Goal: Task Accomplishment & Management: Use online tool/utility

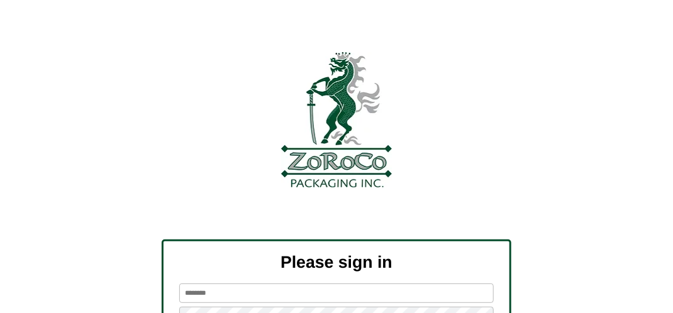
type input "*******"
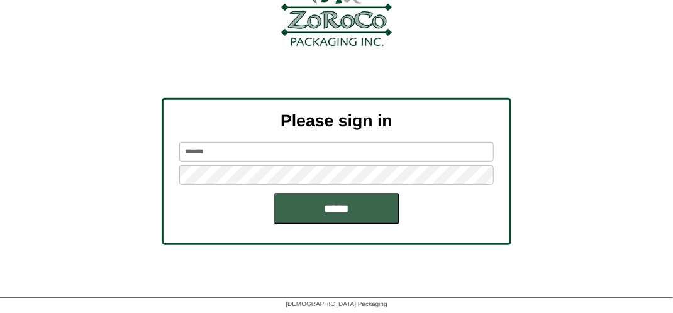
scroll to position [142, 0]
click at [336, 213] on input "*****" at bounding box center [337, 207] width 126 height 31
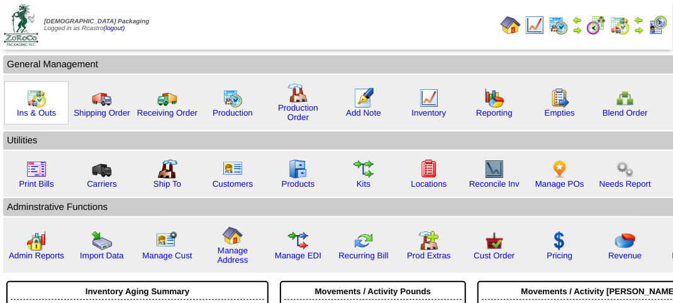
click at [32, 104] on img at bounding box center [36, 98] width 20 height 20
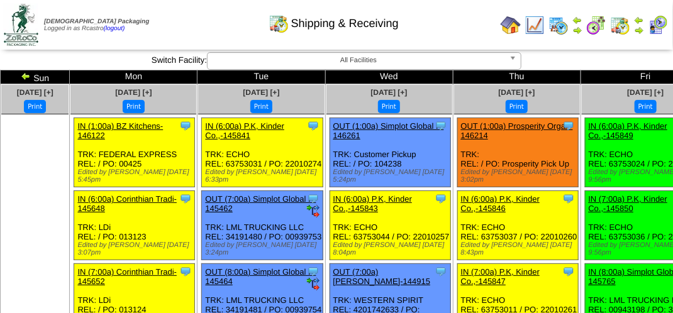
click at [658, 25] on img at bounding box center [658, 25] width 20 height 20
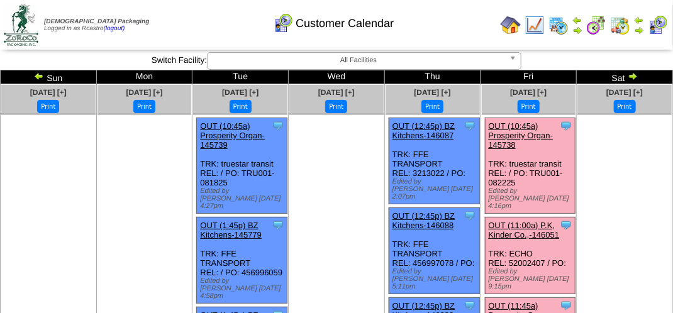
scroll to position [63, 0]
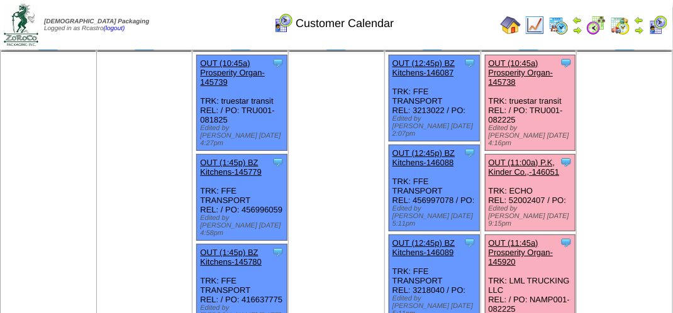
click at [528, 158] on link "OUT (11:00a) P.K, Kinder Co.,-146051" at bounding box center [524, 167] width 71 height 19
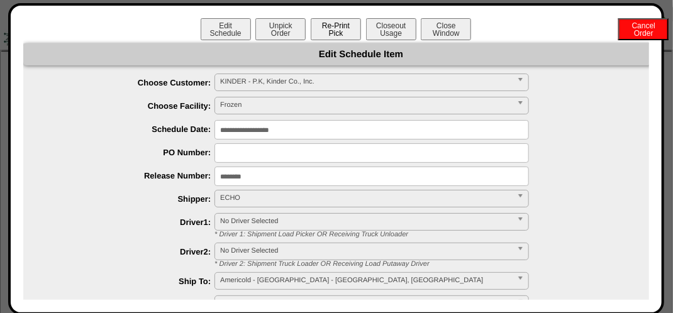
click at [339, 28] on button "Re-Print Pick" at bounding box center [336, 29] width 50 height 22
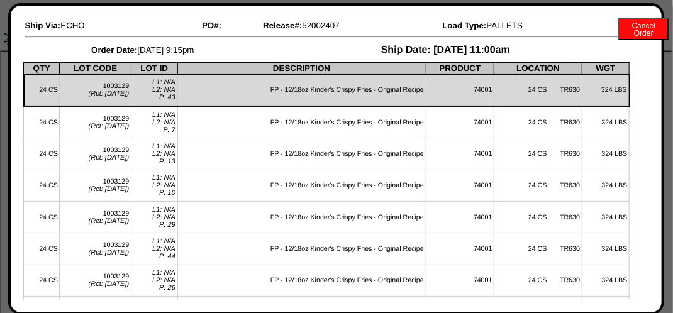
scroll to position [0, 0]
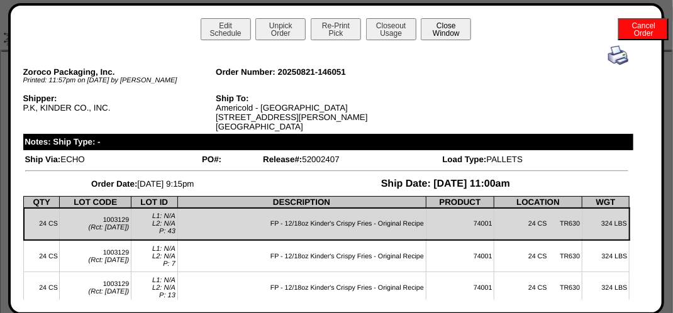
click at [443, 29] on button "Close Window" at bounding box center [446, 29] width 50 height 22
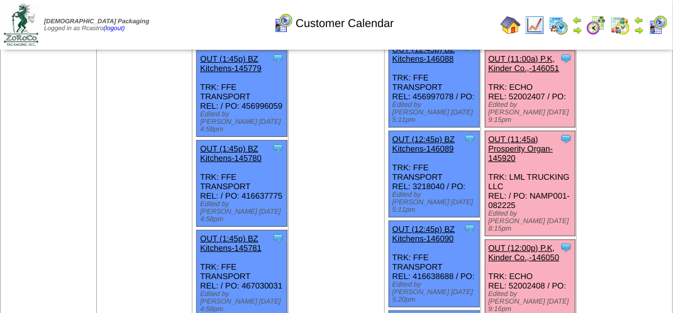
scroll to position [189, 0]
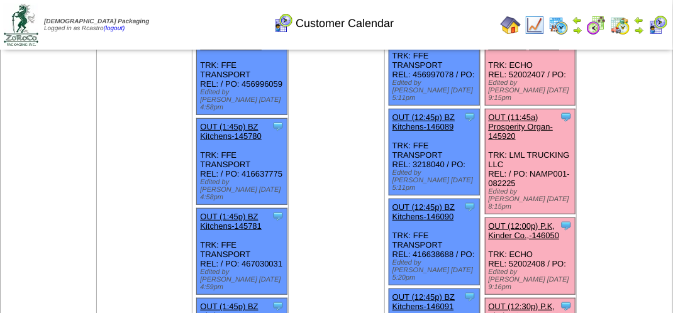
click at [529, 221] on link "OUT (12:00p) P.K, Kinder Co.,-146050" at bounding box center [524, 230] width 71 height 19
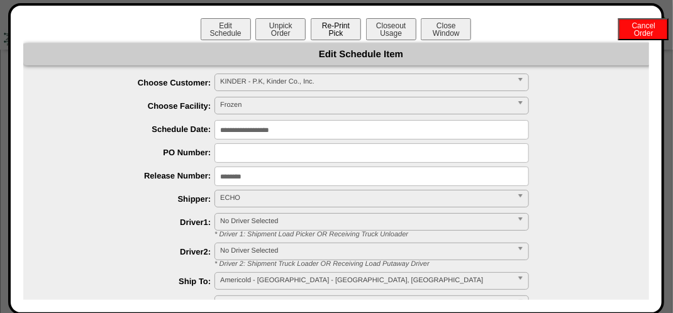
click at [332, 31] on button "Re-Print Pick" at bounding box center [336, 29] width 50 height 22
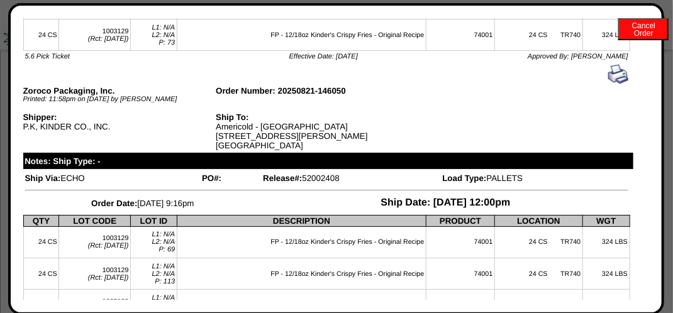
scroll to position [0, 0]
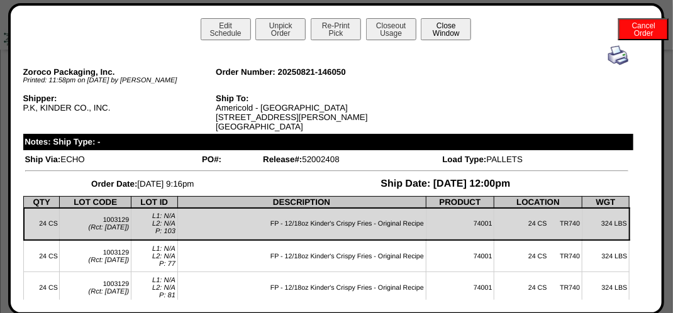
click at [454, 33] on button "Close Window" at bounding box center [446, 29] width 50 height 22
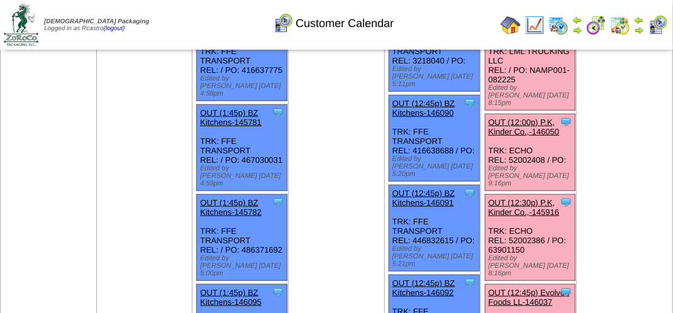
scroll to position [314, 0]
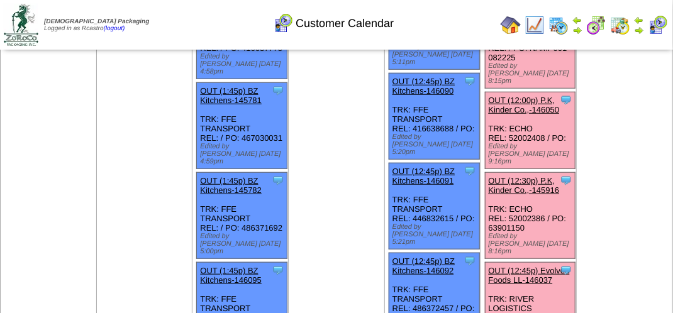
click at [523, 176] on link "OUT (12:30p) P.K, Kinder Co.,-145916" at bounding box center [524, 185] width 71 height 19
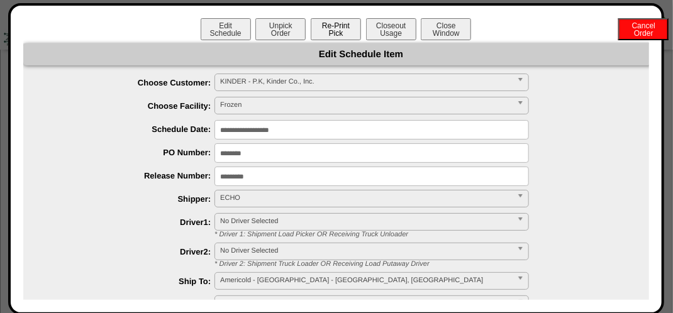
click at [335, 30] on button "Re-Print Pick" at bounding box center [336, 29] width 50 height 22
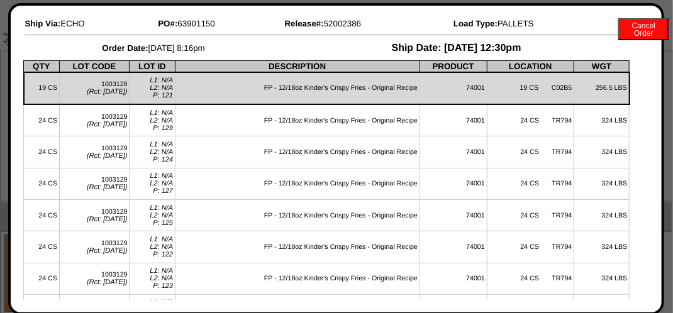
scroll to position [0, 0]
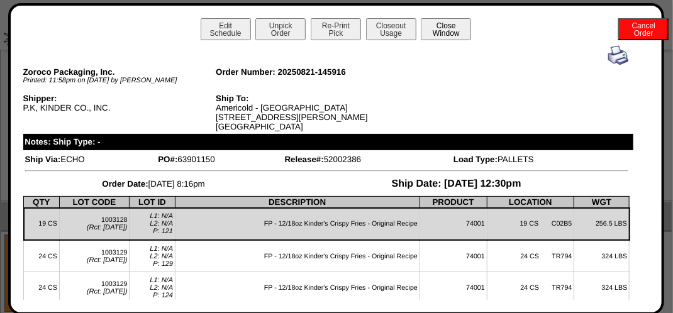
click at [449, 27] on button "Close Window" at bounding box center [446, 29] width 50 height 22
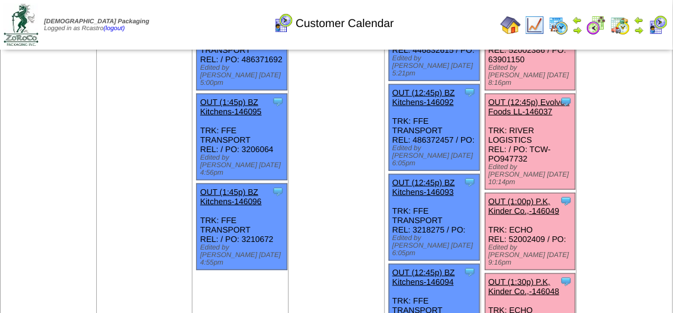
scroll to position [503, 0]
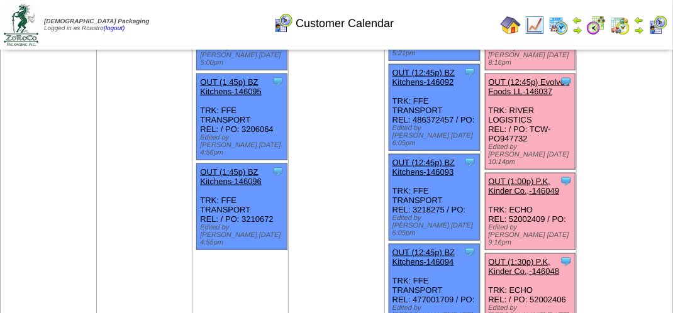
click at [519, 177] on link "OUT (1:00p) P.K, Kinder Co.,-146049" at bounding box center [524, 186] width 71 height 19
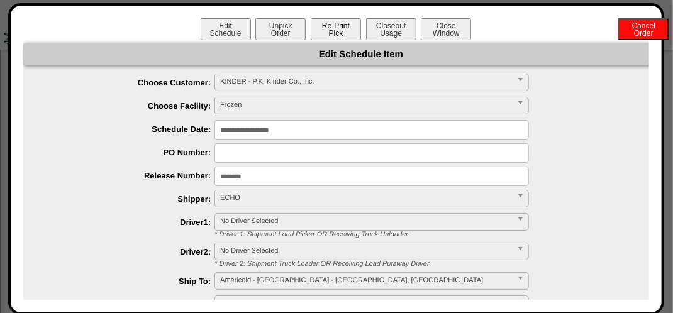
click at [340, 29] on button "Re-Print Pick" at bounding box center [336, 29] width 50 height 22
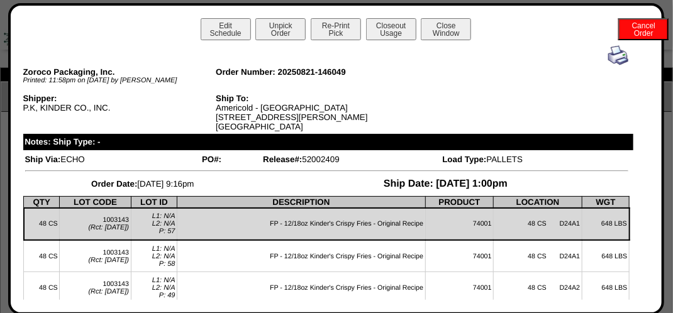
scroll to position [0, 0]
click at [441, 29] on button "Close Window" at bounding box center [446, 29] width 50 height 22
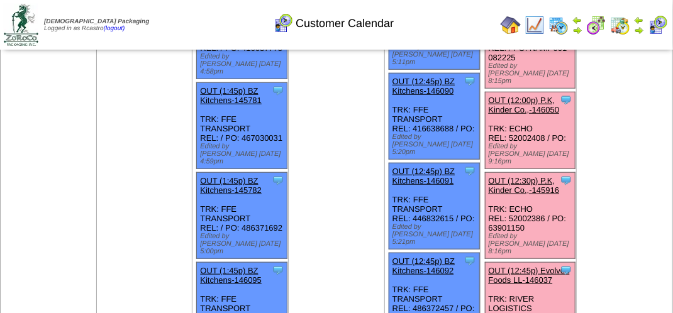
scroll to position [503, 0]
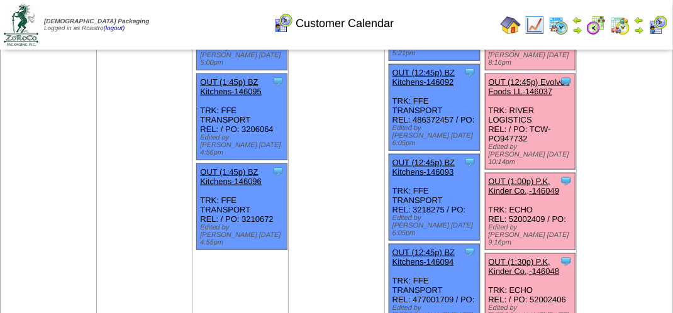
click at [530, 257] on link "OUT (1:30p) P.K, Kinder Co.,-146048" at bounding box center [524, 266] width 71 height 19
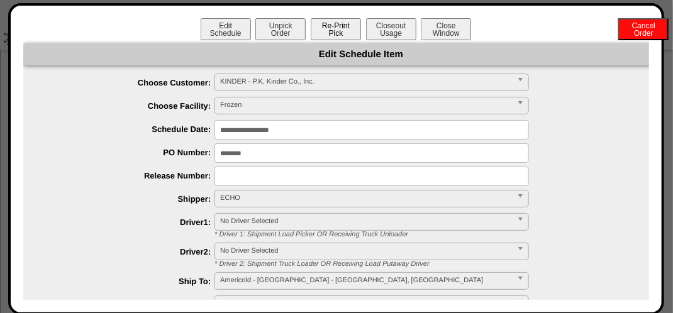
click at [335, 34] on button "Re-Print Pick" at bounding box center [336, 29] width 50 height 22
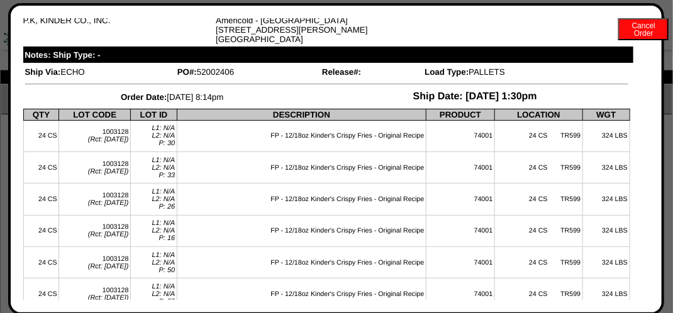
scroll to position [0, 0]
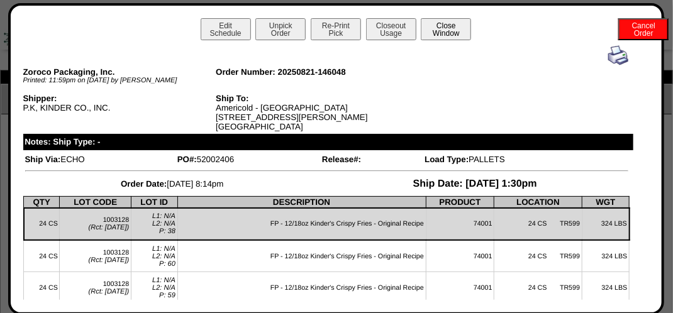
click at [458, 39] on button "Close Window" at bounding box center [446, 29] width 50 height 22
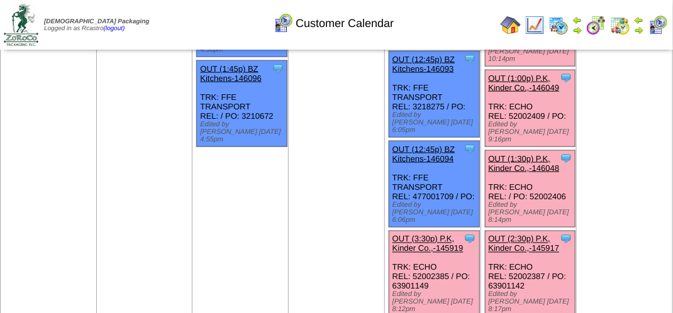
scroll to position [629, 0]
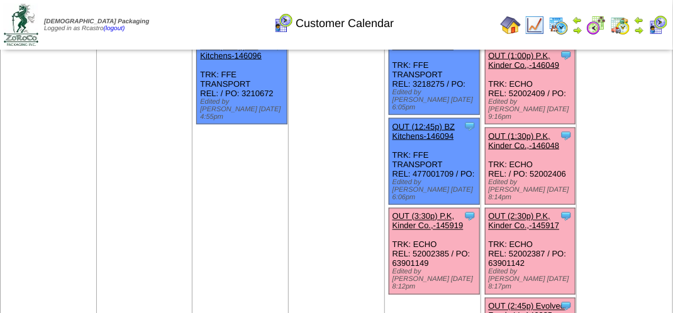
click at [528, 212] on link "OUT (2:30p) P.K, Kinder Co.,-145917" at bounding box center [524, 221] width 71 height 19
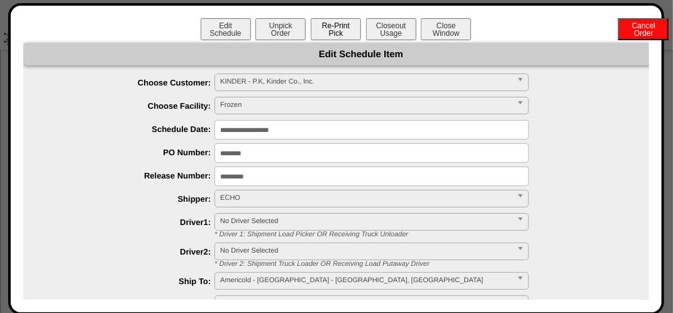
click at [335, 30] on button "Re-Print Pick" at bounding box center [336, 29] width 50 height 22
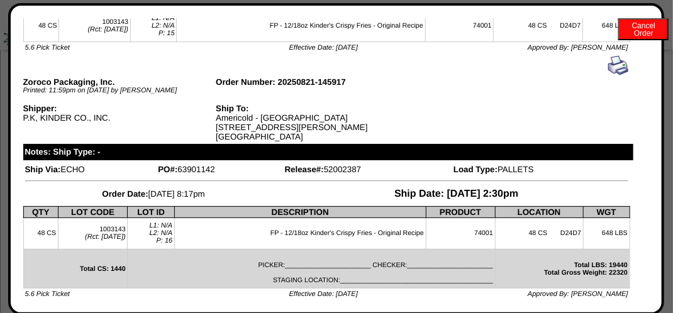
scroll to position [0, 0]
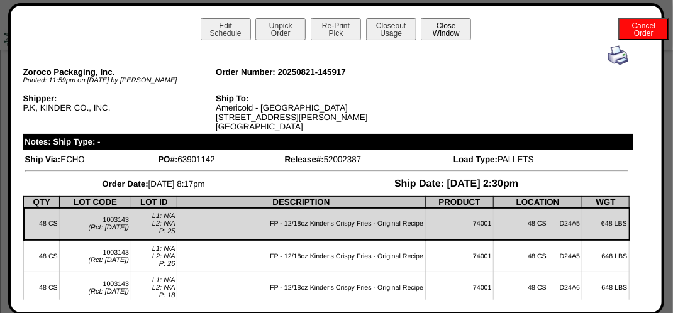
click at [441, 29] on button "Close Window" at bounding box center [446, 29] width 50 height 22
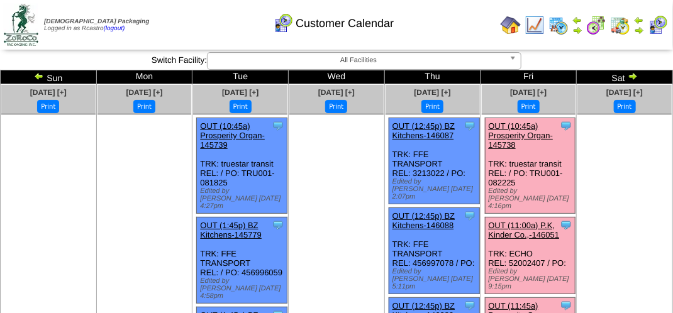
scroll to position [63, 0]
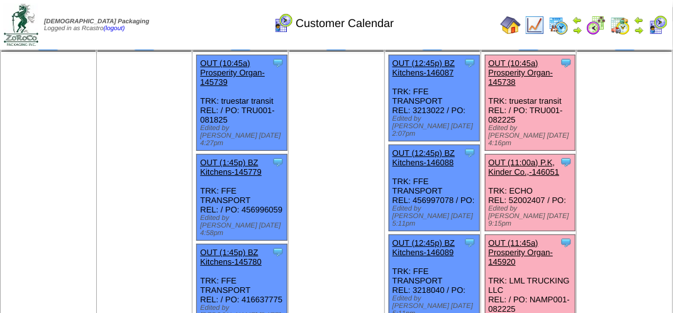
click at [532, 158] on link "OUT (11:00a) P.K, Kinder Co.,-146051" at bounding box center [524, 167] width 71 height 19
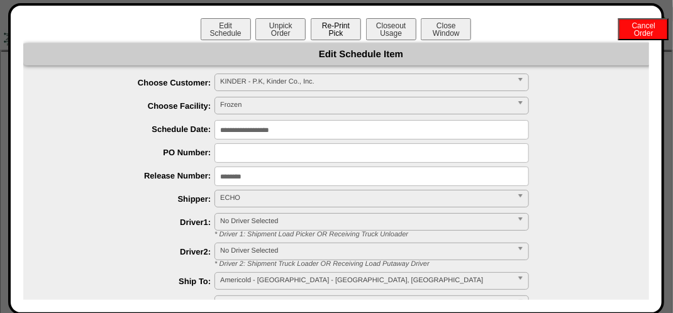
click at [329, 24] on button "Re-Print Pick" at bounding box center [336, 29] width 50 height 22
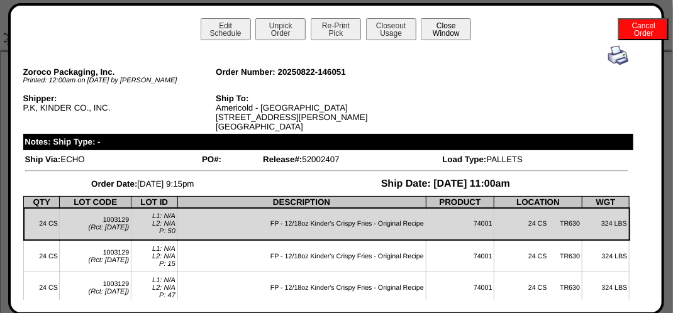
click at [453, 34] on button "Close Window" at bounding box center [446, 29] width 50 height 22
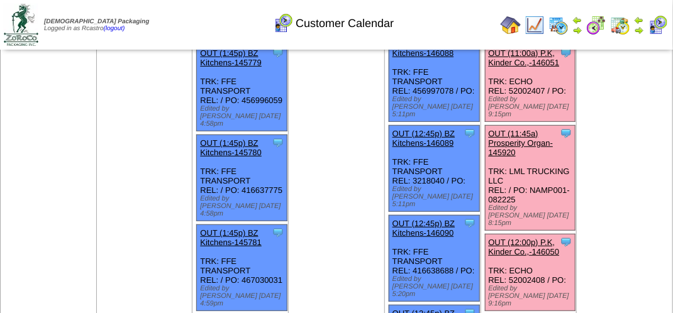
scroll to position [189, 0]
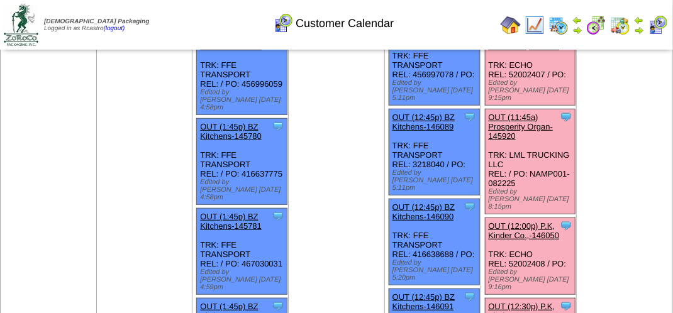
click at [533, 221] on link "OUT (12:00p) P.K, Kinder Co.,-146050" at bounding box center [524, 230] width 71 height 19
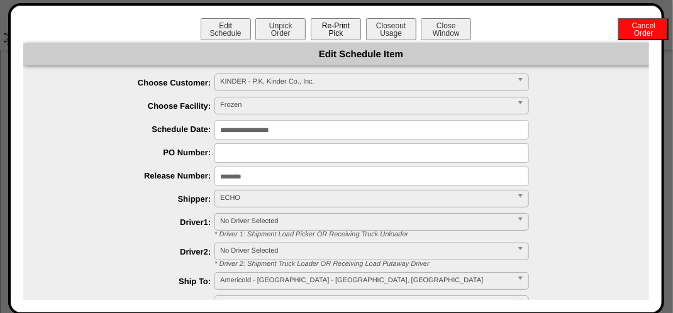
click at [331, 29] on button "Re-Print Pick" at bounding box center [336, 29] width 50 height 22
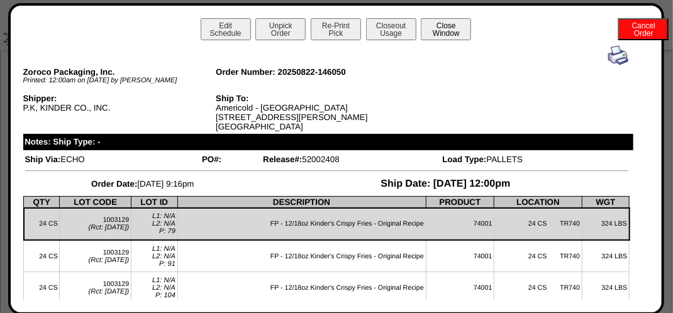
click at [451, 34] on button "Close Window" at bounding box center [446, 29] width 50 height 22
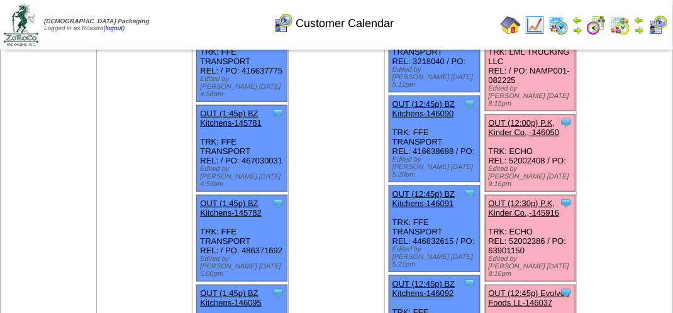
scroll to position [314, 0]
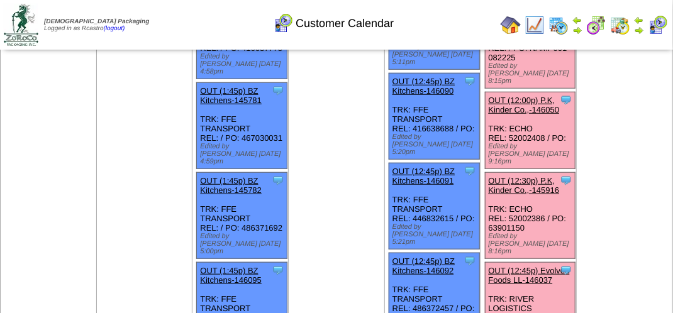
click at [526, 176] on link "OUT (12:30p) P.K, Kinder Co.,-145916" at bounding box center [524, 185] width 71 height 19
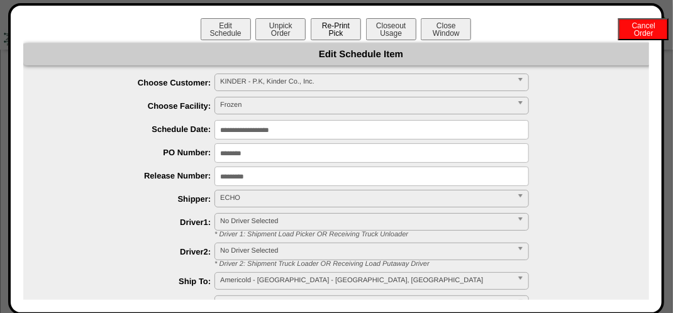
click at [329, 25] on button "Re-Print Pick" at bounding box center [336, 29] width 50 height 22
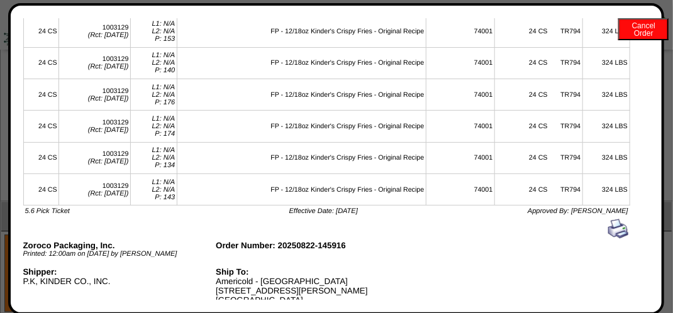
scroll to position [0, 0]
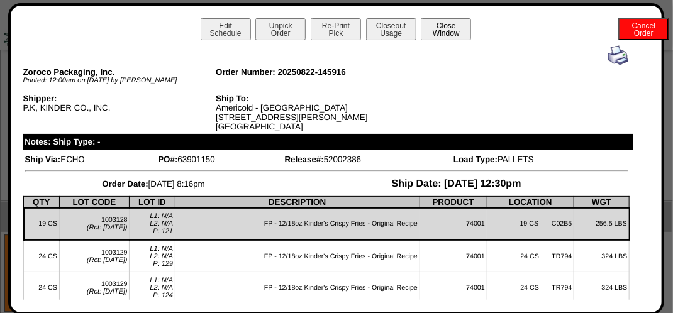
click at [447, 31] on button "Close Window" at bounding box center [446, 29] width 50 height 22
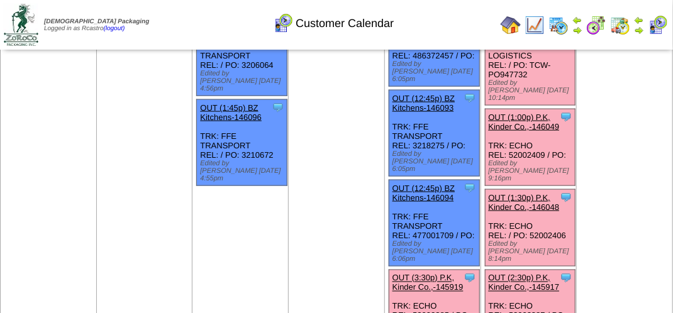
scroll to position [566, 0]
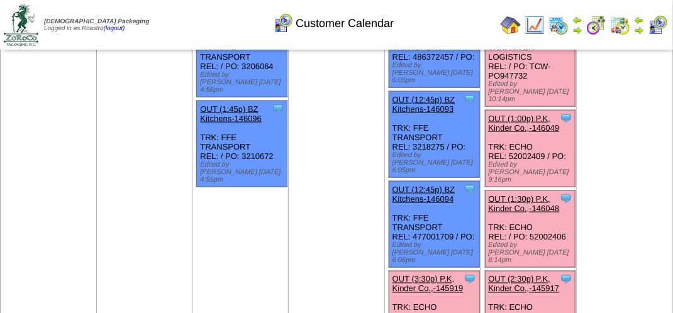
click at [533, 275] on link "OUT (2:30p) P.K, Kinder Co.,-145917" at bounding box center [524, 284] width 71 height 19
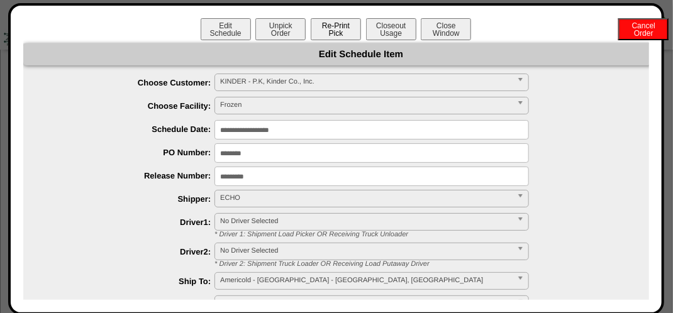
click at [335, 32] on button "Re-Print Pick" at bounding box center [336, 29] width 50 height 22
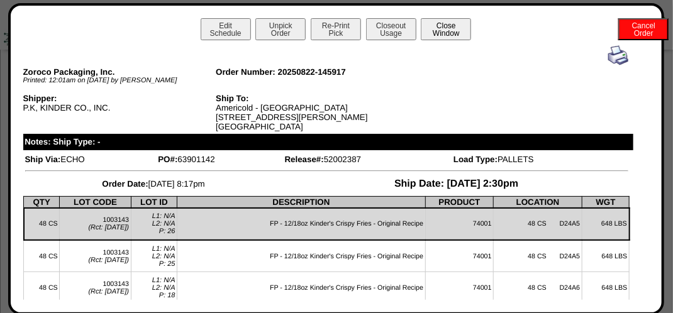
click at [457, 24] on button "Close Window" at bounding box center [446, 29] width 50 height 22
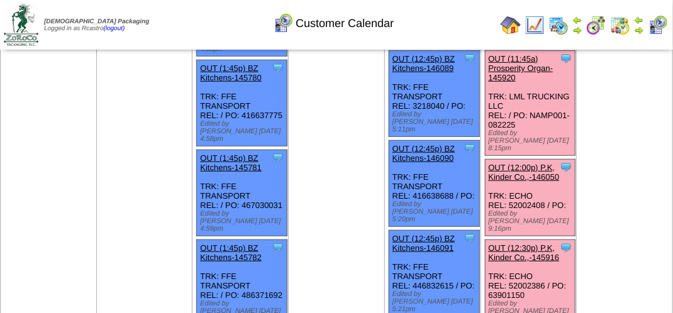
scroll to position [314, 0]
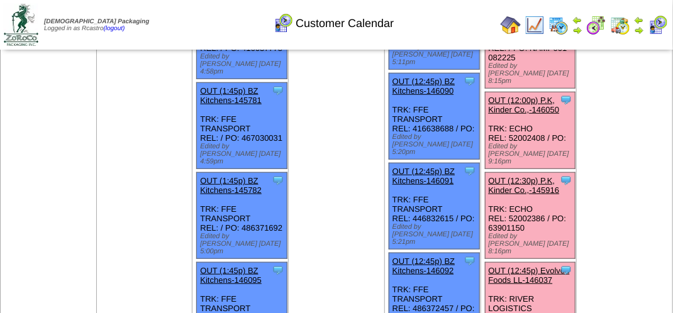
click at [526, 176] on link "OUT (12:30p) P.K, Kinder Co.,-145916" at bounding box center [524, 185] width 71 height 19
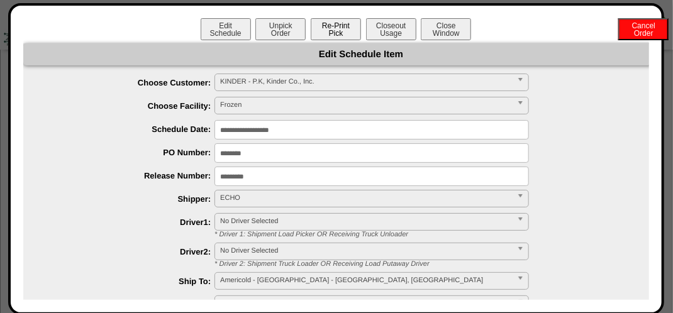
click at [333, 23] on button "Re-Print Pick" at bounding box center [336, 29] width 50 height 22
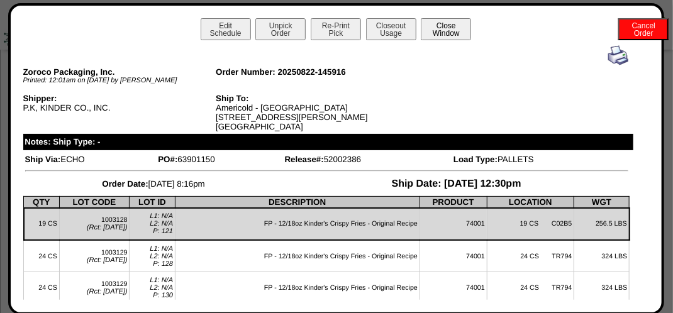
click at [446, 35] on button "Close Window" at bounding box center [446, 29] width 50 height 22
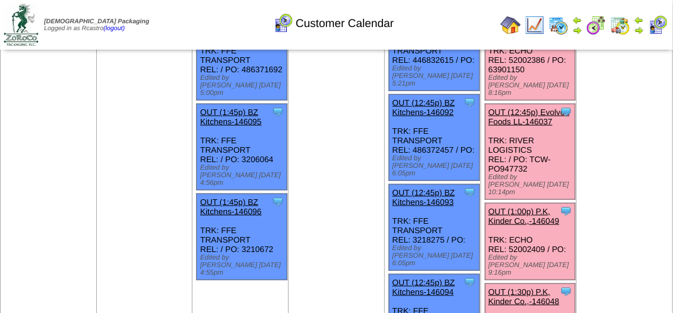
scroll to position [503, 0]
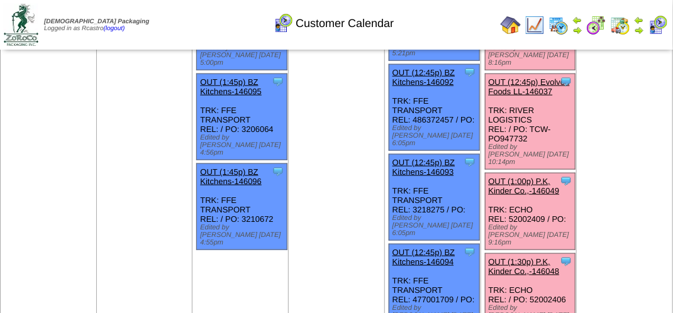
click at [528, 177] on link "OUT (1:00p) P.K, Kinder Co.,-146049" at bounding box center [524, 186] width 71 height 19
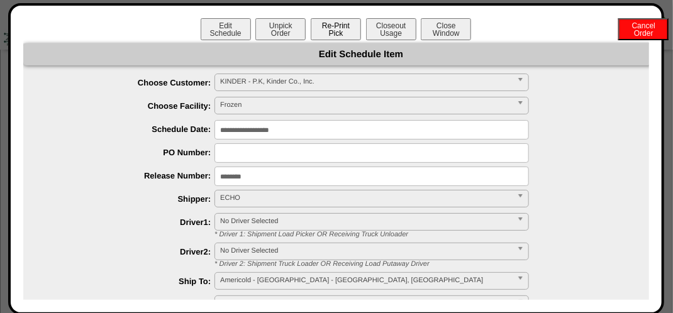
click at [337, 32] on button "Re-Print Pick" at bounding box center [336, 29] width 50 height 22
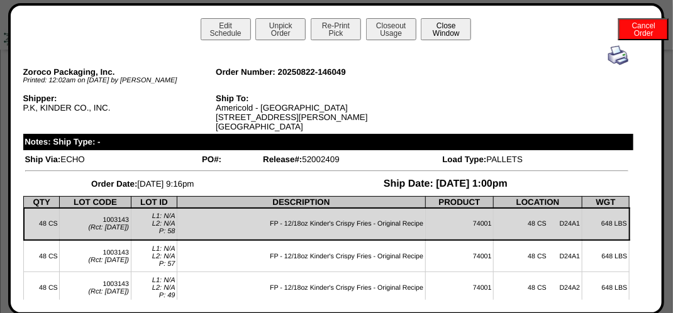
click at [445, 28] on button "Close Window" at bounding box center [446, 29] width 50 height 22
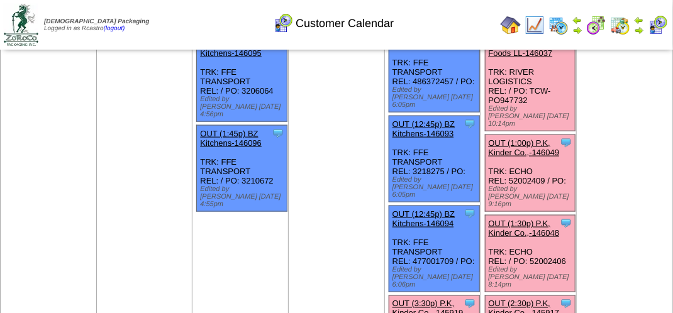
scroll to position [566, 0]
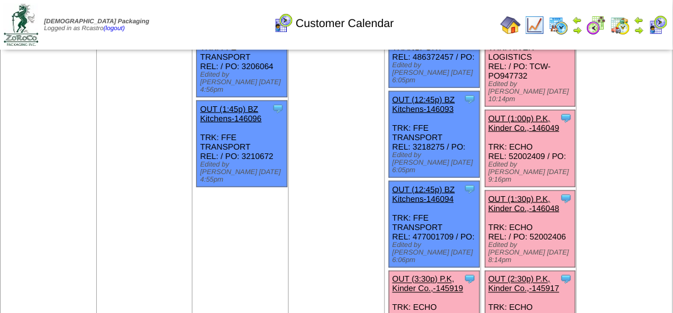
click at [522, 194] on link "OUT (1:30p) P.K, Kinder Co.,-146048" at bounding box center [524, 203] width 71 height 19
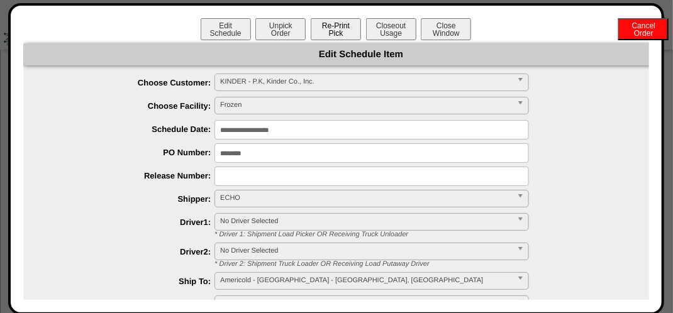
click at [338, 30] on button "Re-Print Pick" at bounding box center [336, 29] width 50 height 22
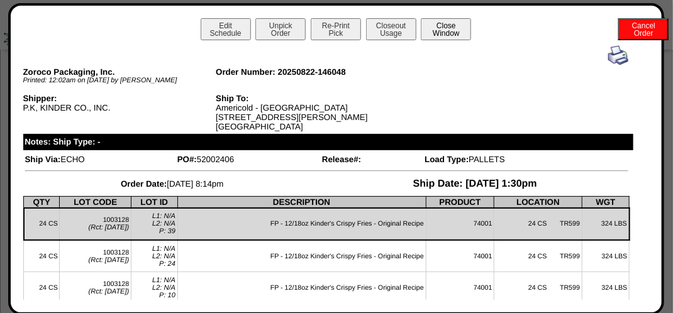
click at [453, 27] on button "Close Window" at bounding box center [446, 29] width 50 height 22
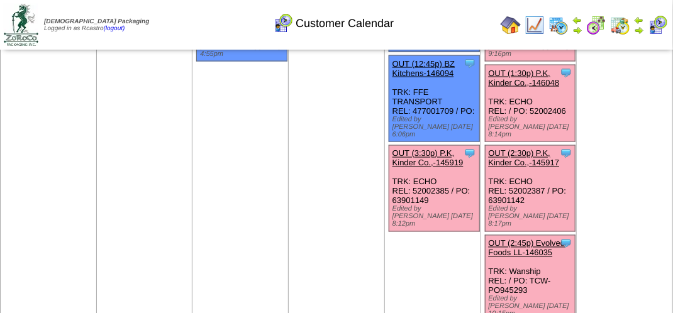
scroll to position [629, 0]
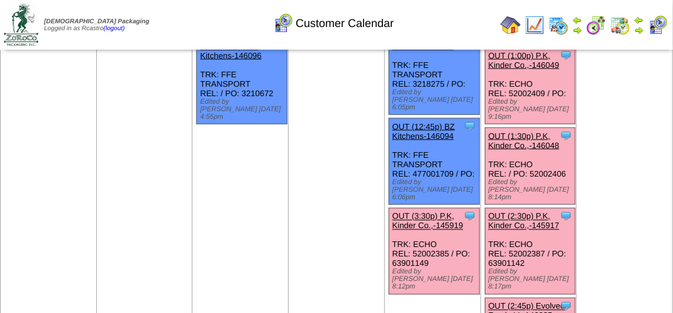
click at [528, 212] on link "OUT (2:30p) P.K, Kinder Co.,-145917" at bounding box center [524, 221] width 71 height 19
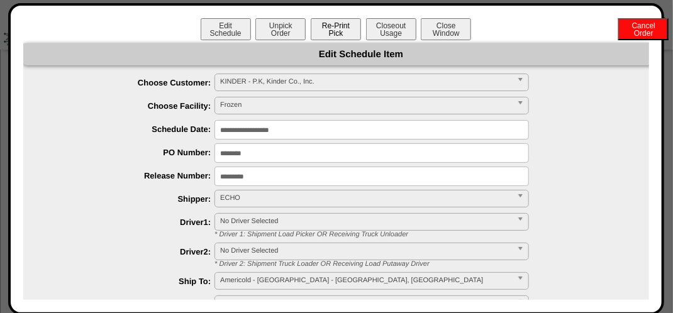
drag, startPoint x: 335, startPoint y: 29, endPoint x: 342, endPoint y: 30, distance: 7.6
click at [335, 30] on button "Re-Print Pick" at bounding box center [336, 29] width 50 height 22
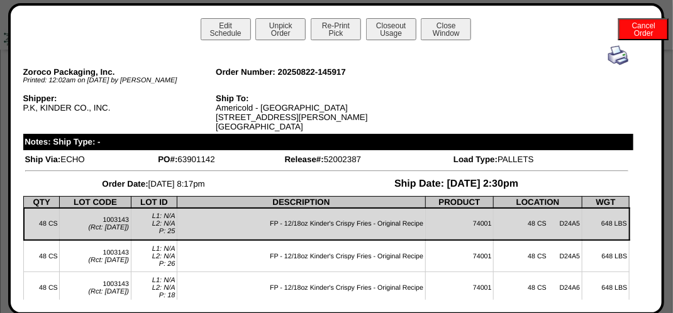
click at [445, 30] on button "Close Window" at bounding box center [446, 29] width 50 height 22
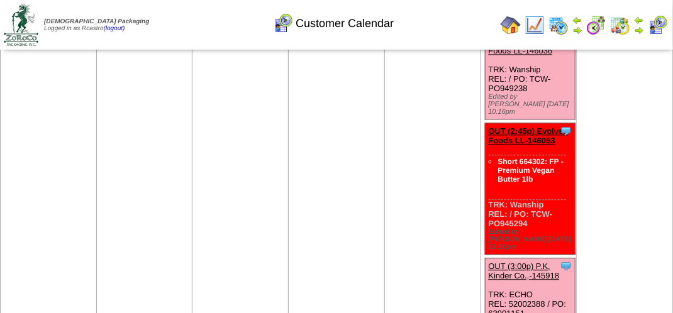
scroll to position [1006, 0]
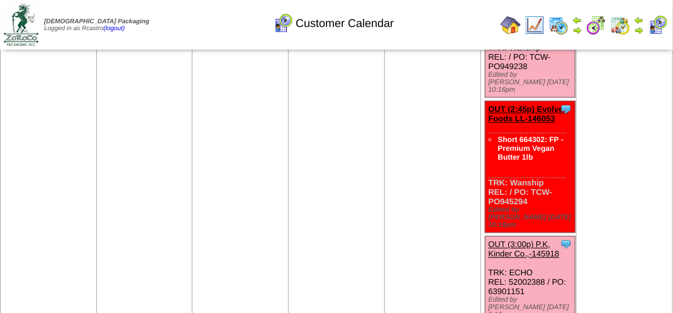
click at [523, 240] on link "OUT (3:00p) P.K, Kinder Co.,-145918" at bounding box center [524, 249] width 71 height 19
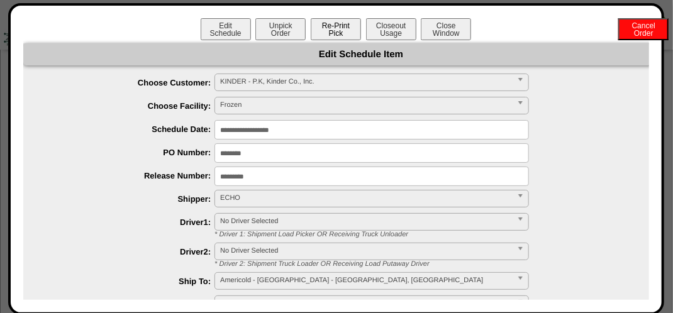
click at [337, 31] on button "Re-Print Pick" at bounding box center [336, 29] width 50 height 22
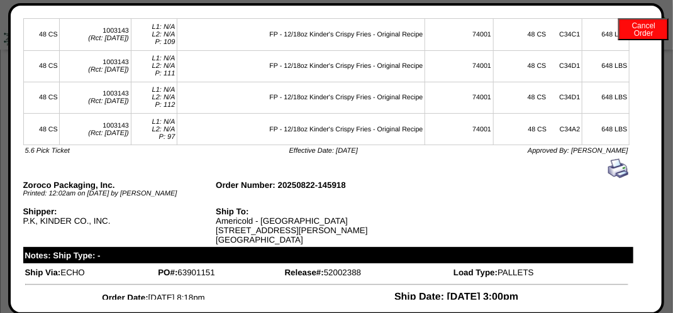
scroll to position [0, 0]
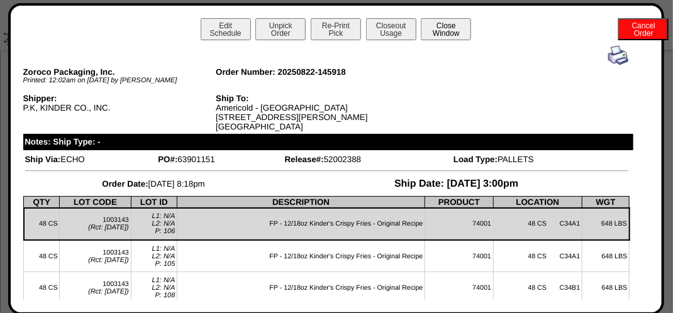
click at [446, 33] on button "Close Window" at bounding box center [446, 29] width 50 height 22
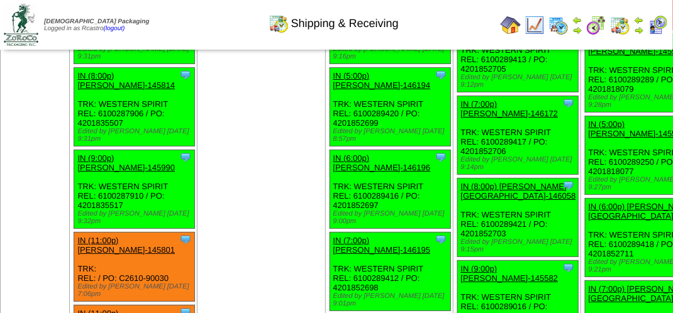
scroll to position [5030, 0]
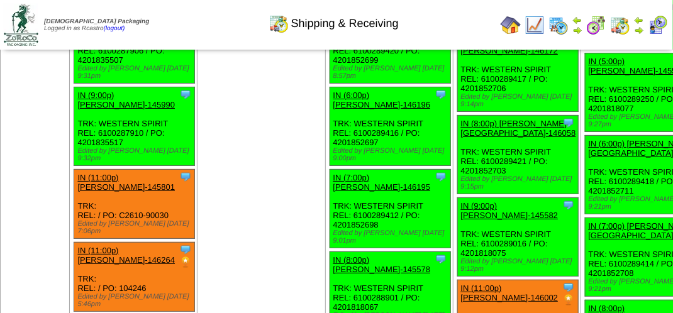
click at [656, 27] on img at bounding box center [658, 25] width 20 height 20
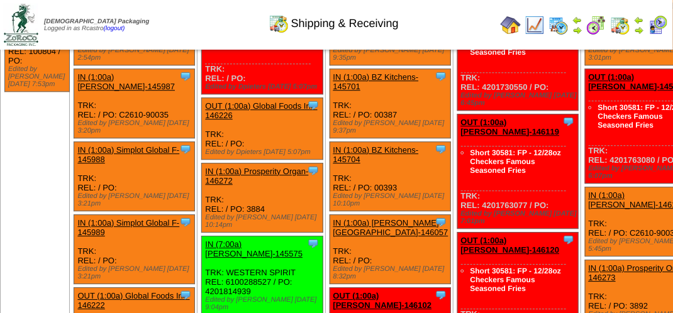
scroll to position [2830, 0]
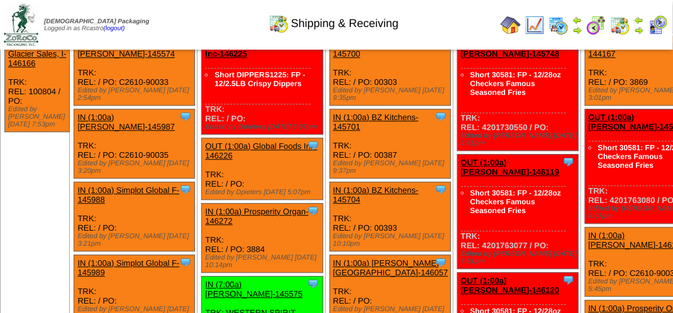
click at [661, 23] on img at bounding box center [658, 25] width 20 height 20
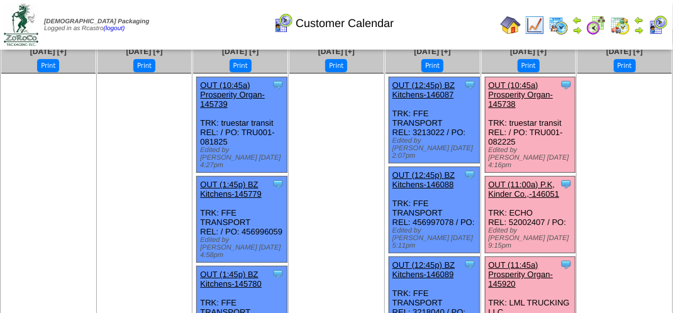
scroll to position [63, 0]
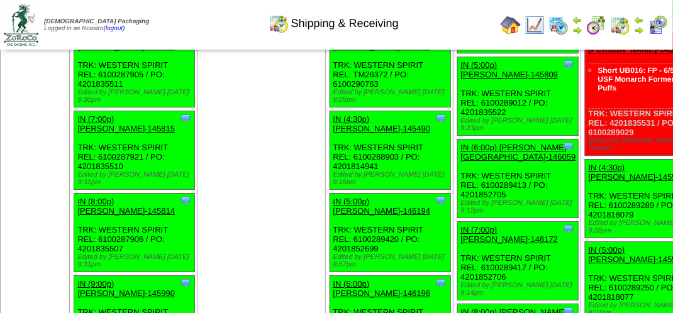
scroll to position [4904, 0]
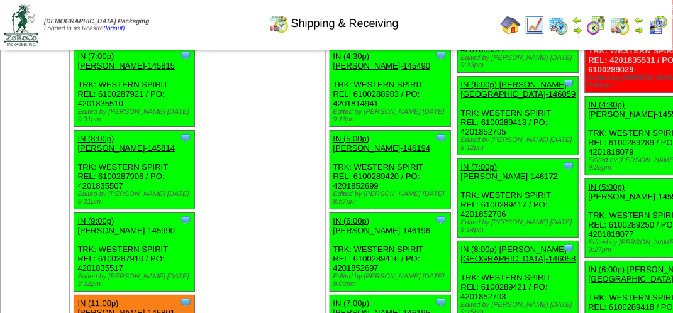
click at [660, 26] on img at bounding box center [658, 25] width 20 height 20
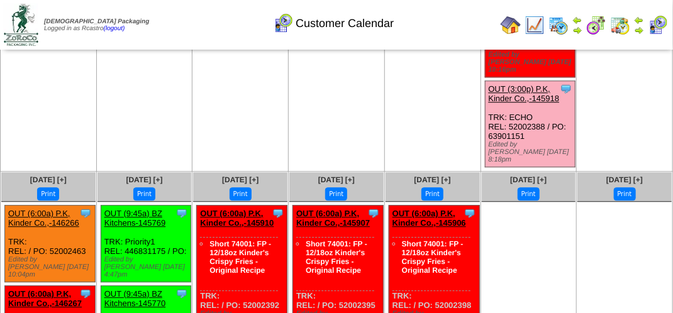
scroll to position [1139, 0]
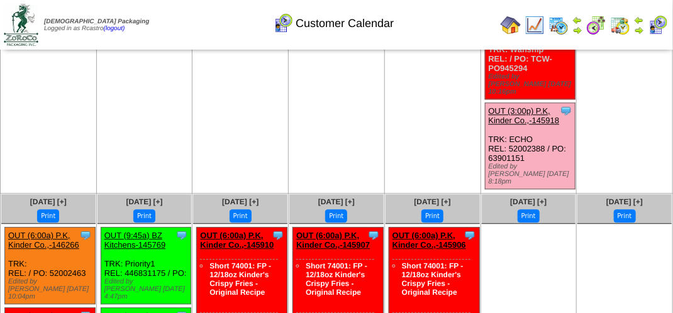
drag, startPoint x: 97, startPoint y: 21, endPoint x: -3, endPoint y: 253, distance: 252.4
